Goal: Find specific page/section: Find specific page/section

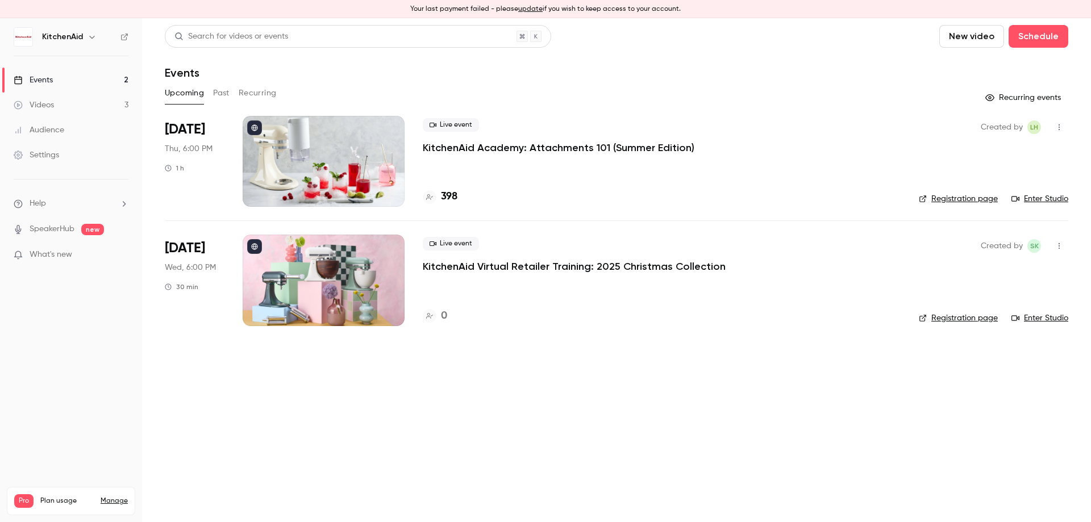
click at [499, 141] on p "KitchenAid Academy: Attachments 101 (Summer Edition)" at bounding box center [559, 148] width 272 height 14
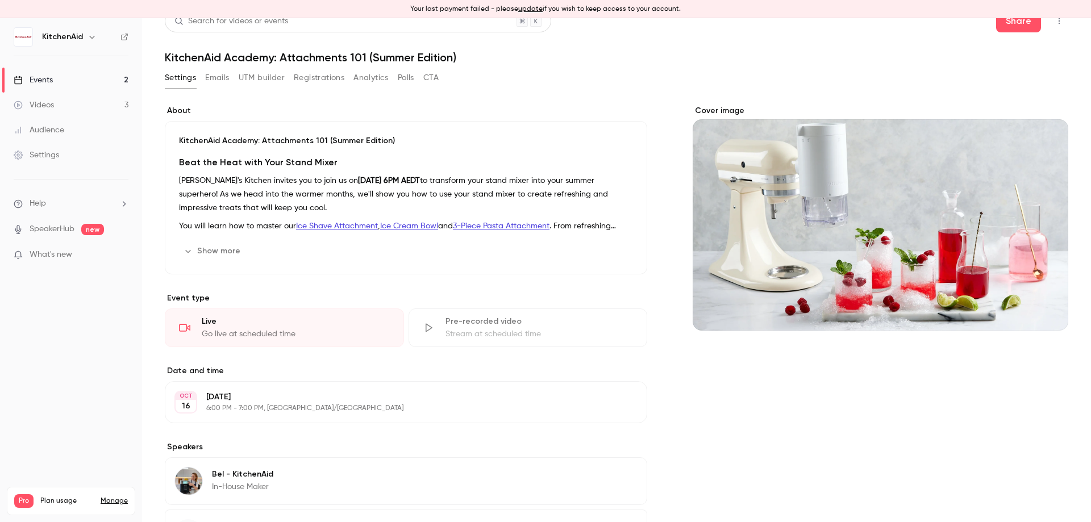
scroll to position [6, 0]
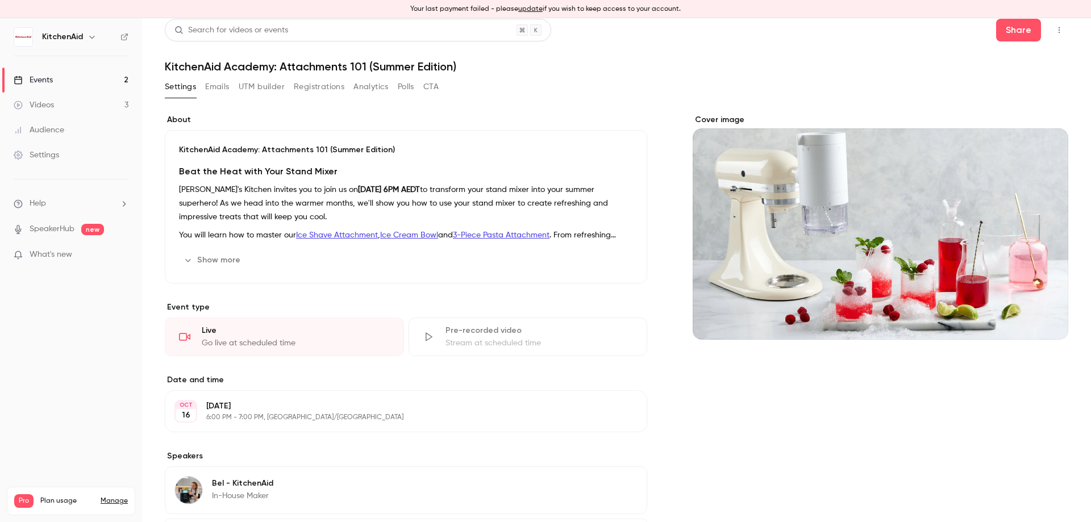
click at [305, 86] on button "Registrations" at bounding box center [319, 87] width 51 height 18
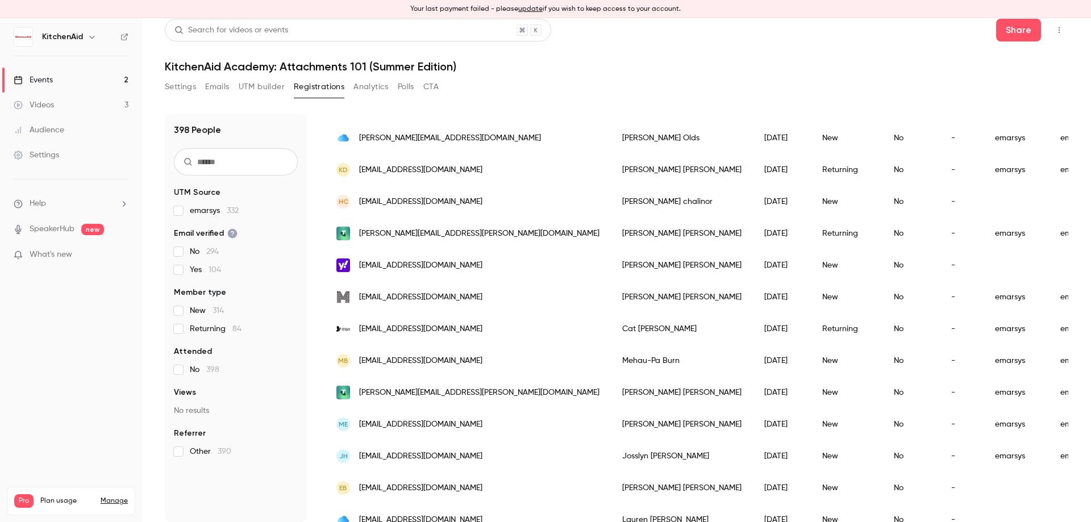
scroll to position [114, 0]
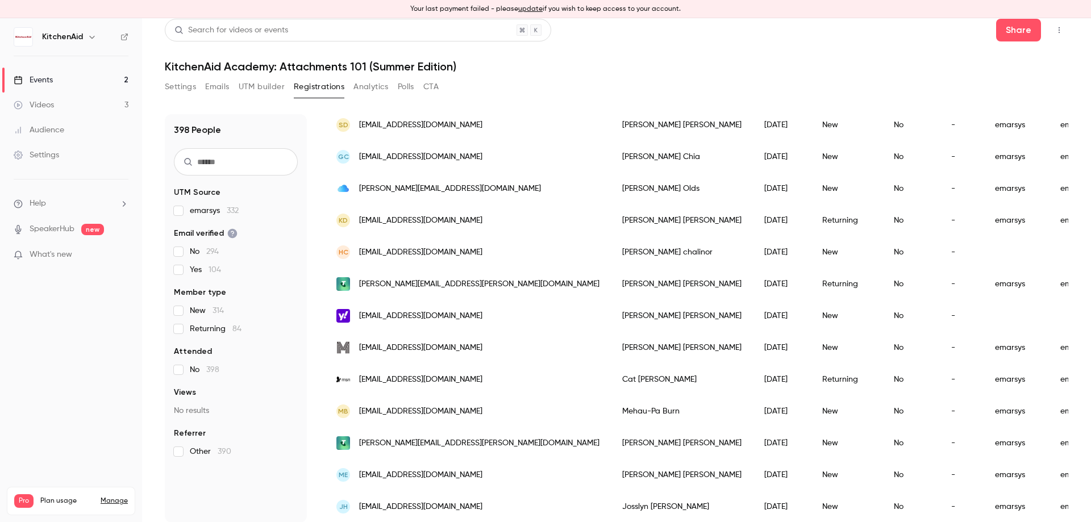
click at [89, 80] on link "Events 2" at bounding box center [71, 80] width 142 height 25
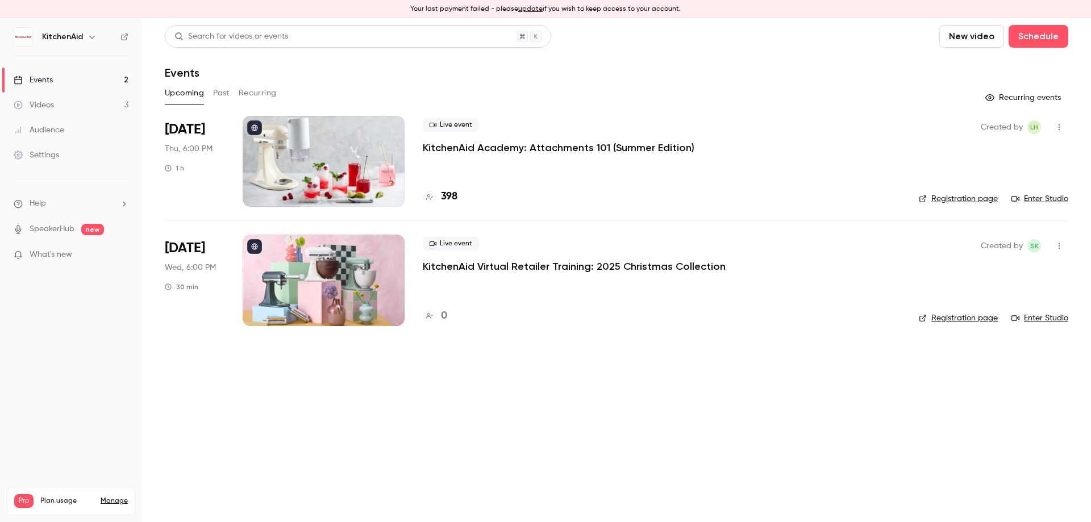
click at [529, 10] on button "update" at bounding box center [530, 9] width 24 height 10
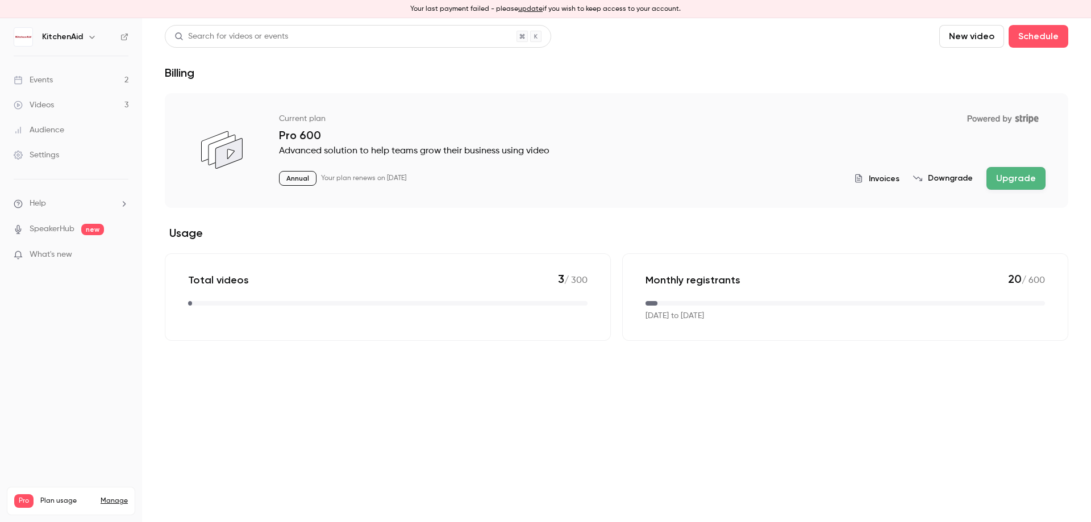
click at [78, 85] on link "Events 2" at bounding box center [71, 80] width 142 height 25
